Goal: Find specific page/section: Find specific page/section

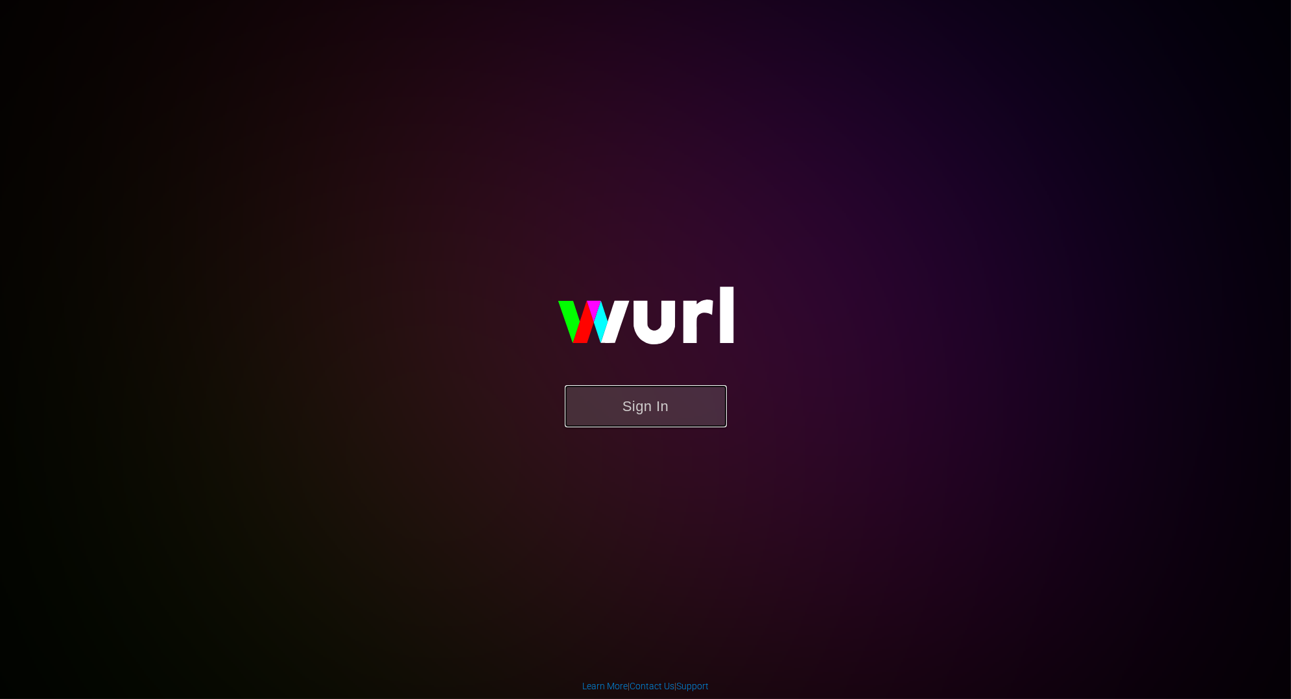
click at [660, 406] on button "Sign In" at bounding box center [646, 406] width 162 height 42
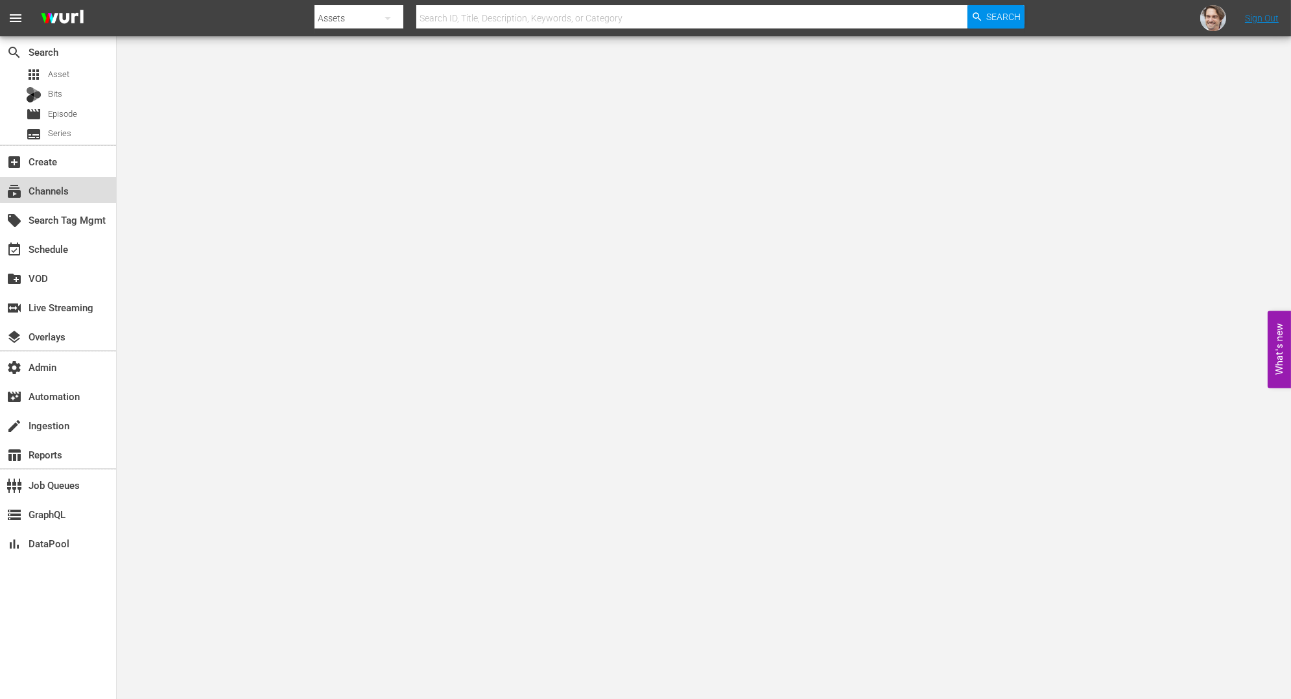
click at [71, 188] on div "subscriptions Channels" at bounding box center [36, 189] width 73 height 12
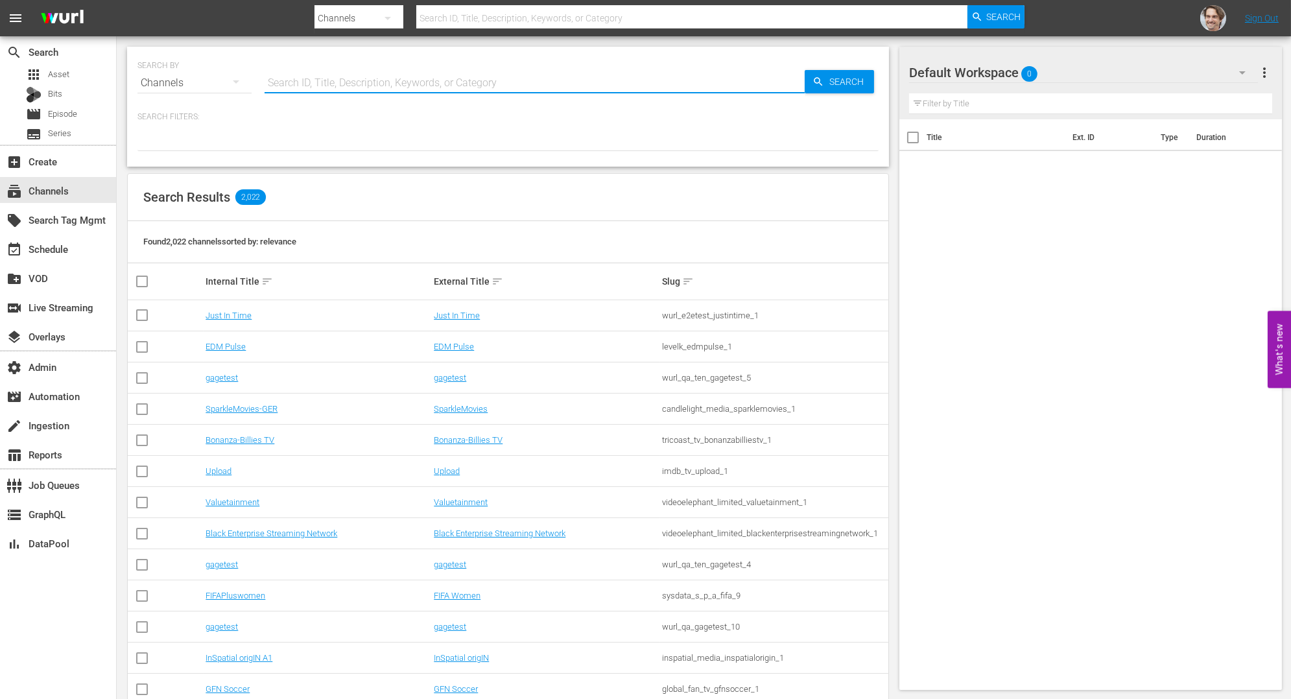
click at [473, 89] on input "text" at bounding box center [534, 82] width 540 height 31
type input "drybar"
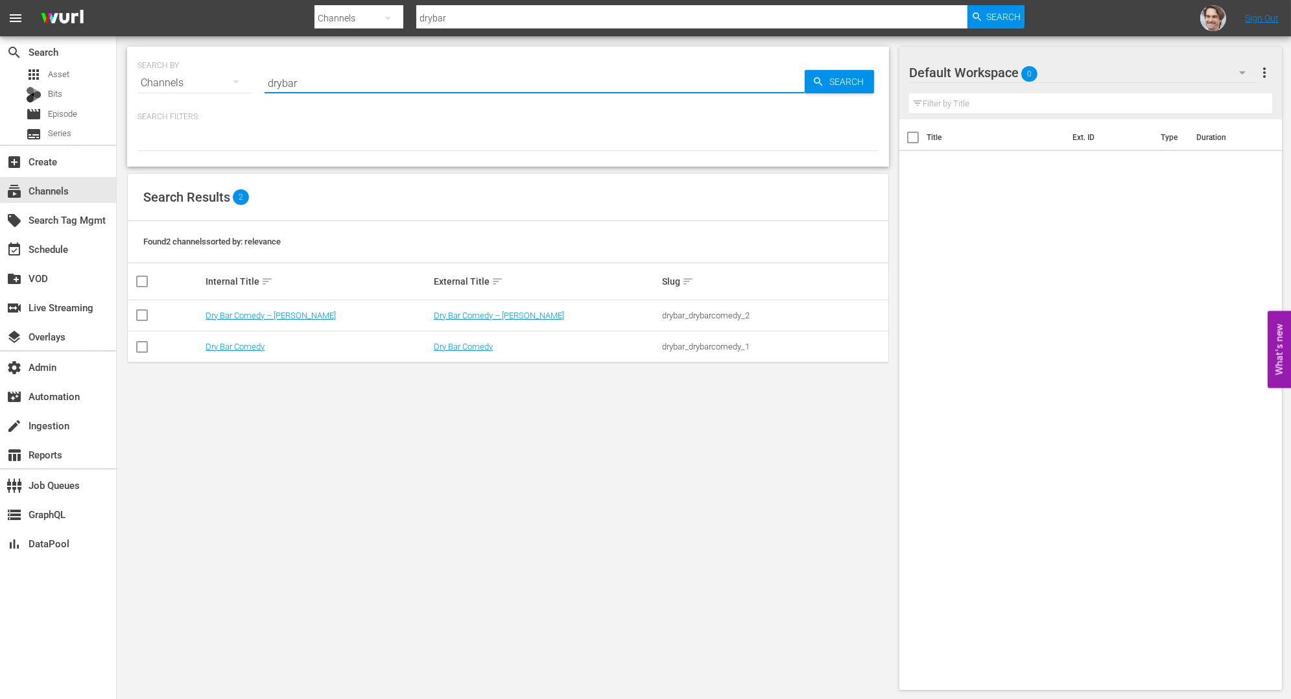
type input "drybar"
